Goal: Task Accomplishment & Management: Manage account settings

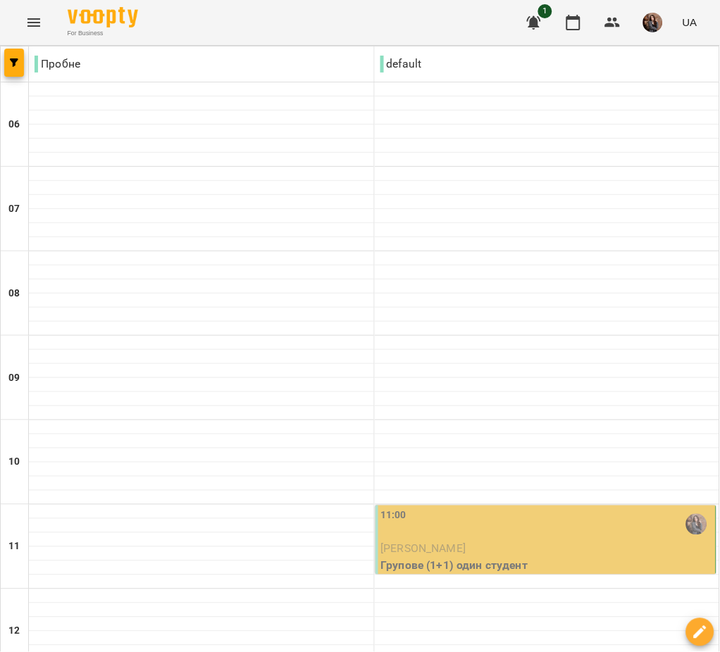
scroll to position [960, 0]
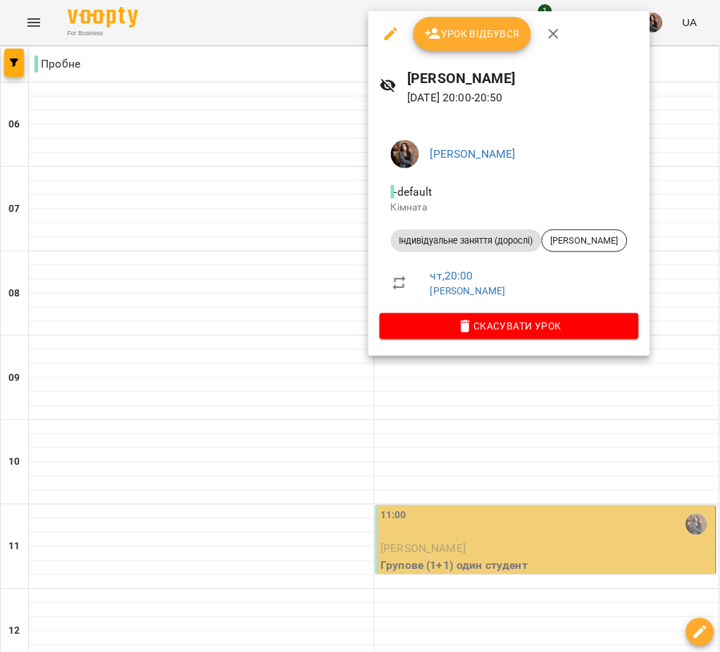
click at [431, 32] on icon "button" at bounding box center [433, 33] width 17 height 17
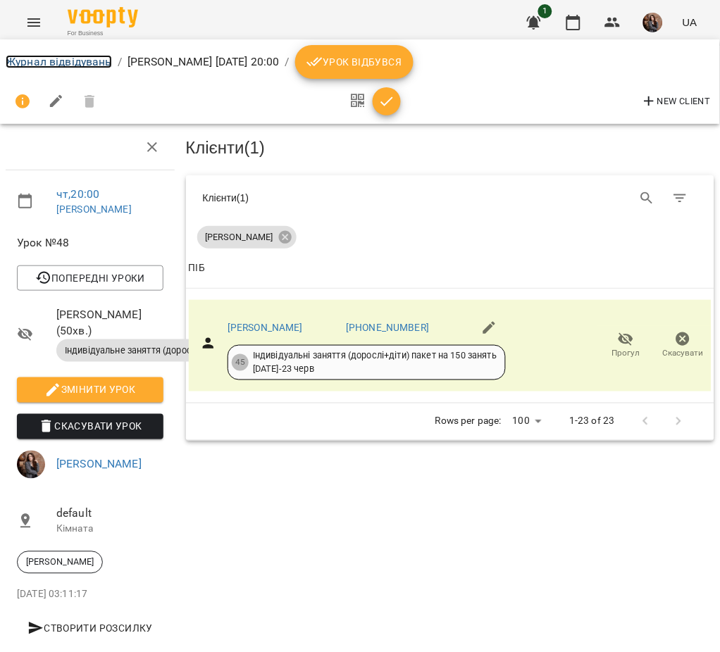
click at [69, 63] on link "Журнал відвідувань" at bounding box center [59, 61] width 106 height 13
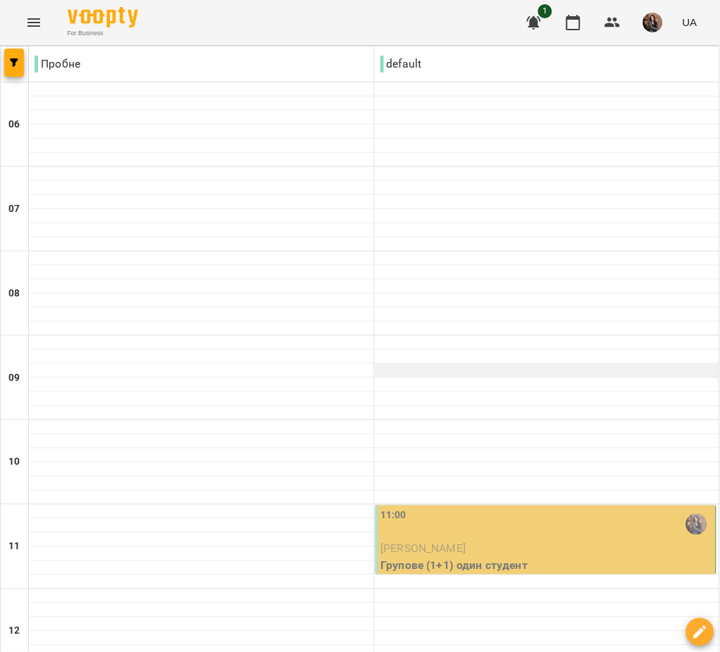
scroll to position [960, 0]
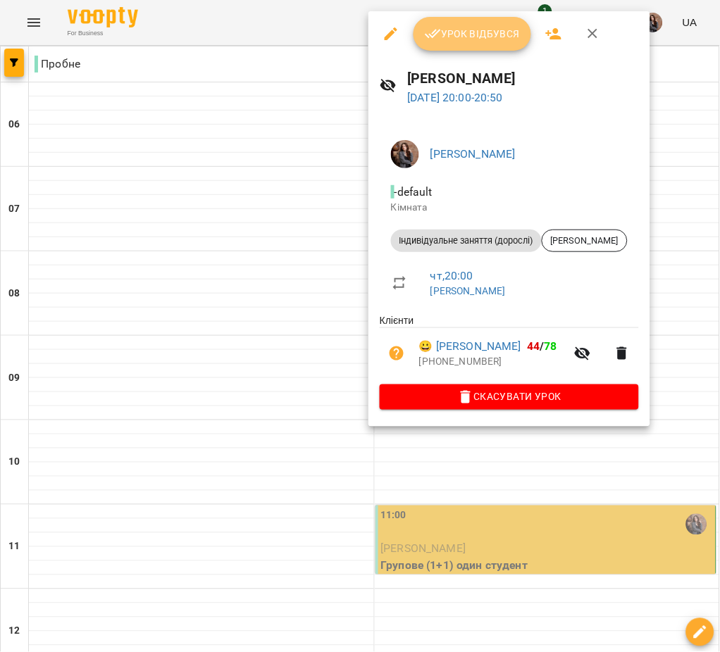
click at [471, 19] on button "Урок відбувся" at bounding box center [472, 34] width 118 height 34
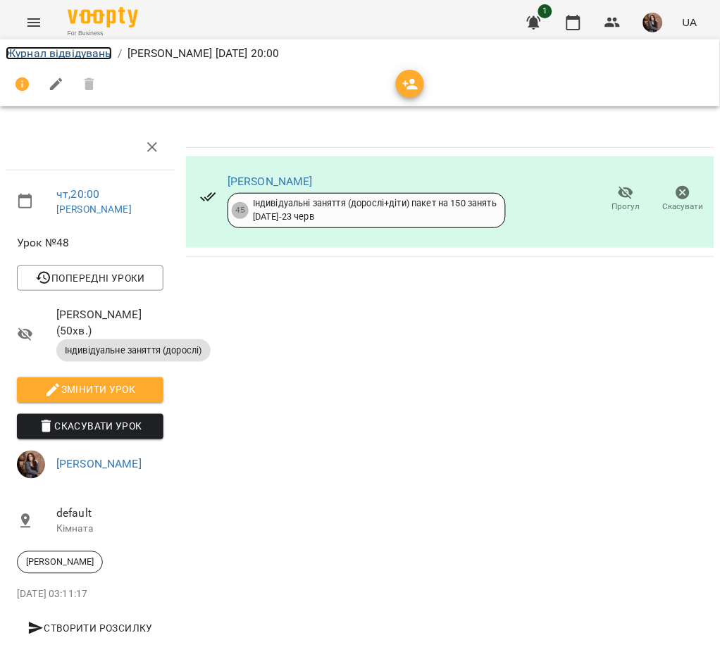
click at [84, 57] on link "Журнал відвідувань" at bounding box center [59, 52] width 106 height 13
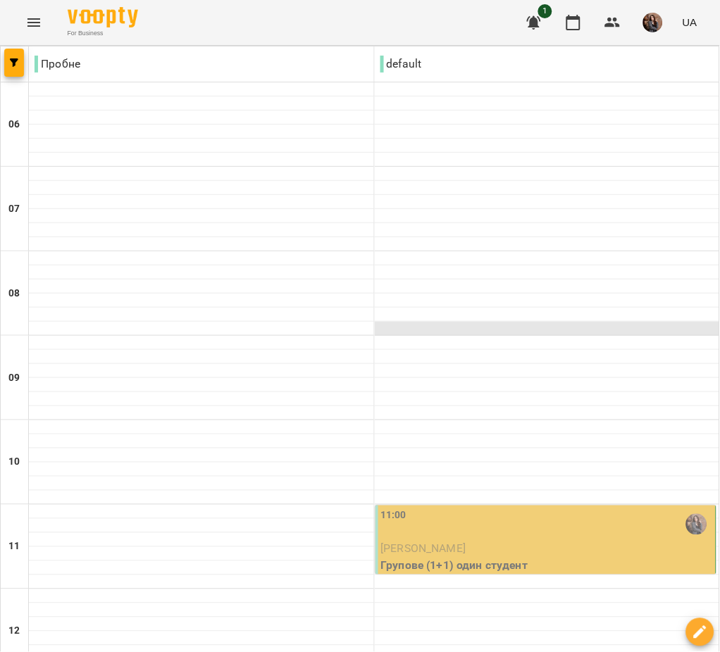
scroll to position [960, 0]
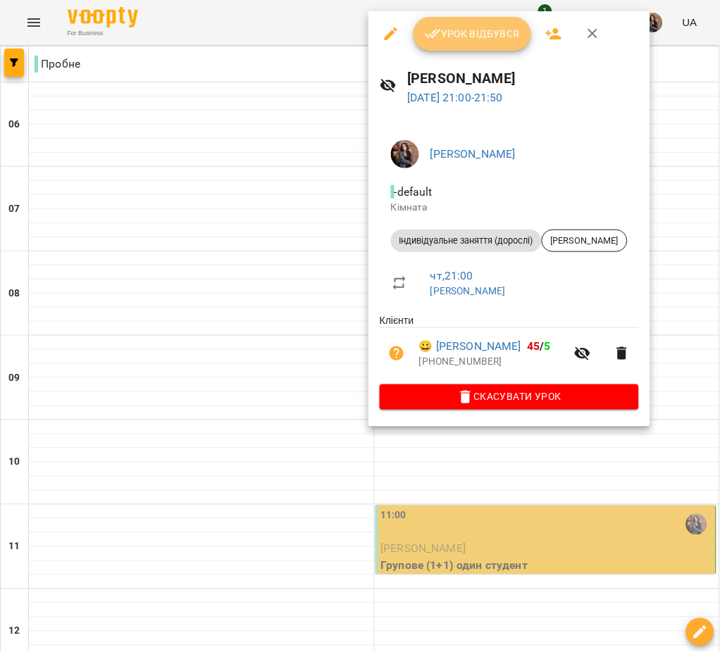
click at [451, 37] on span "Урок відбувся" at bounding box center [473, 33] width 96 height 17
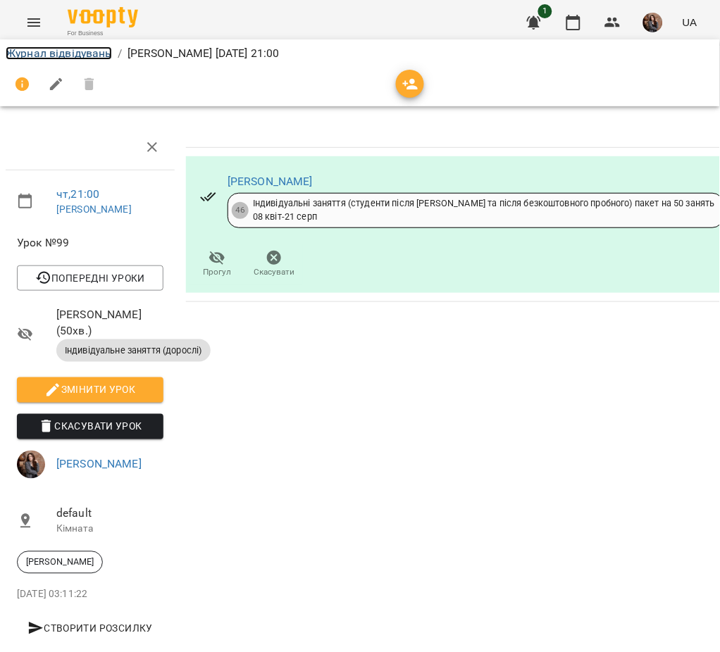
click at [80, 54] on link "Журнал відвідувань" at bounding box center [59, 52] width 106 height 13
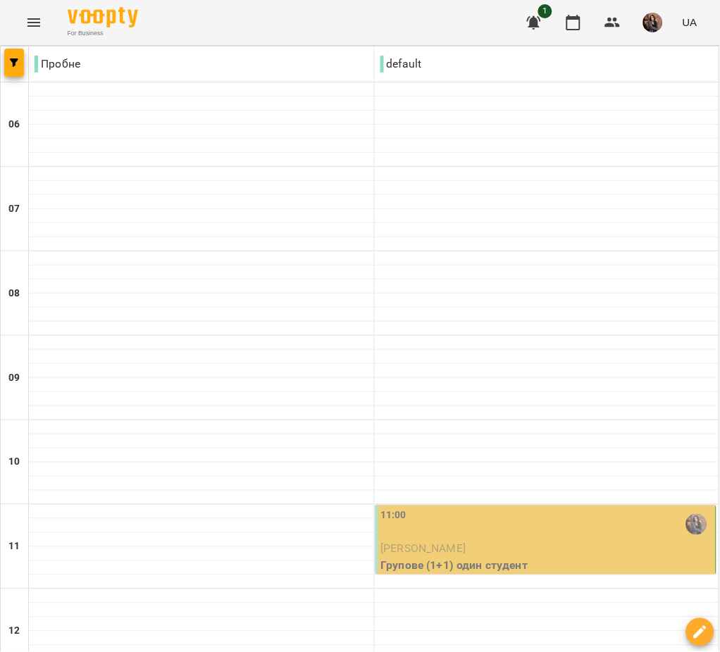
scroll to position [960, 0]
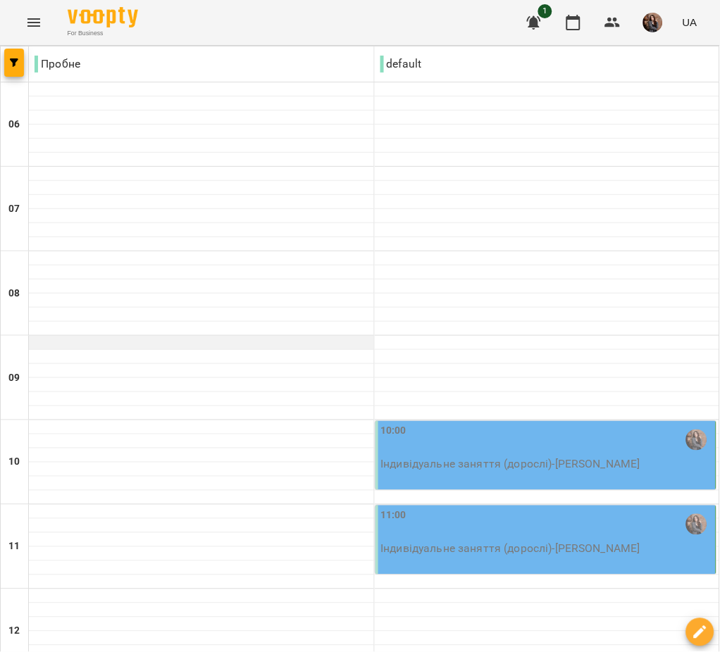
scroll to position [0, 0]
